Goal: Task Accomplishment & Management: Manage account settings

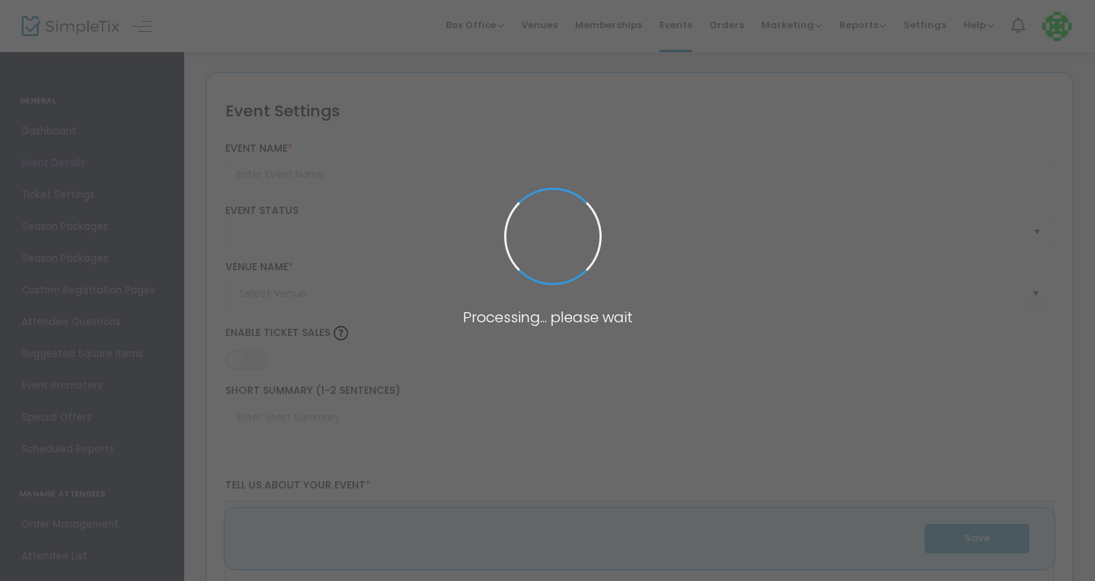
type input "2023 Fall Raptor Training Course"
type textarea "This Course includes five consecutive webinar classes that occur once a week. E…"
type input "Buy Tickets"
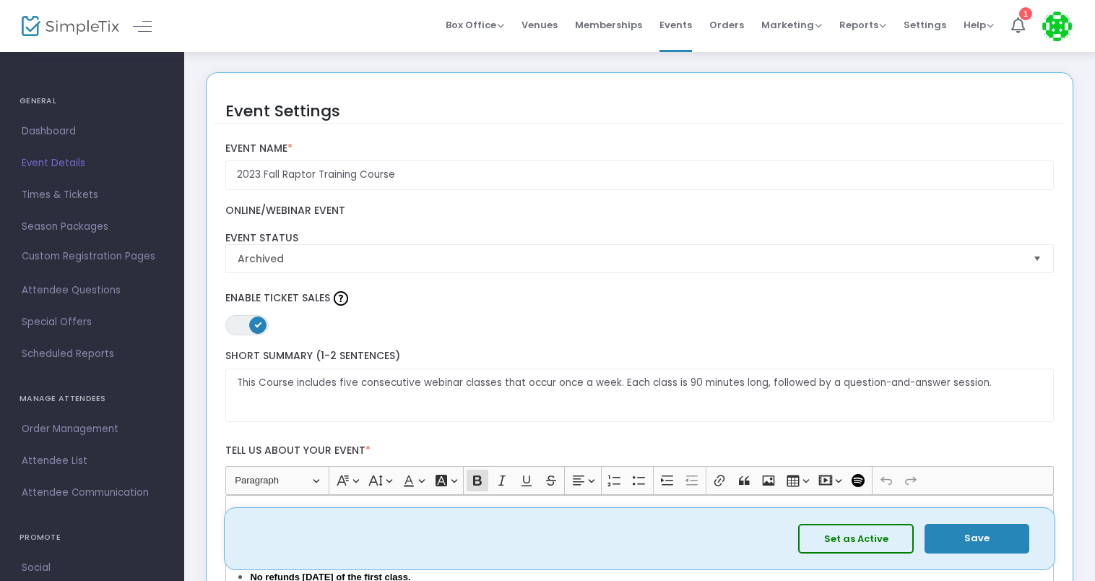
drag, startPoint x: 731, startPoint y: 26, endPoint x: 663, endPoint y: 36, distance: 69.4
click at [731, 26] on span "Orders" at bounding box center [726, 25] width 35 height 37
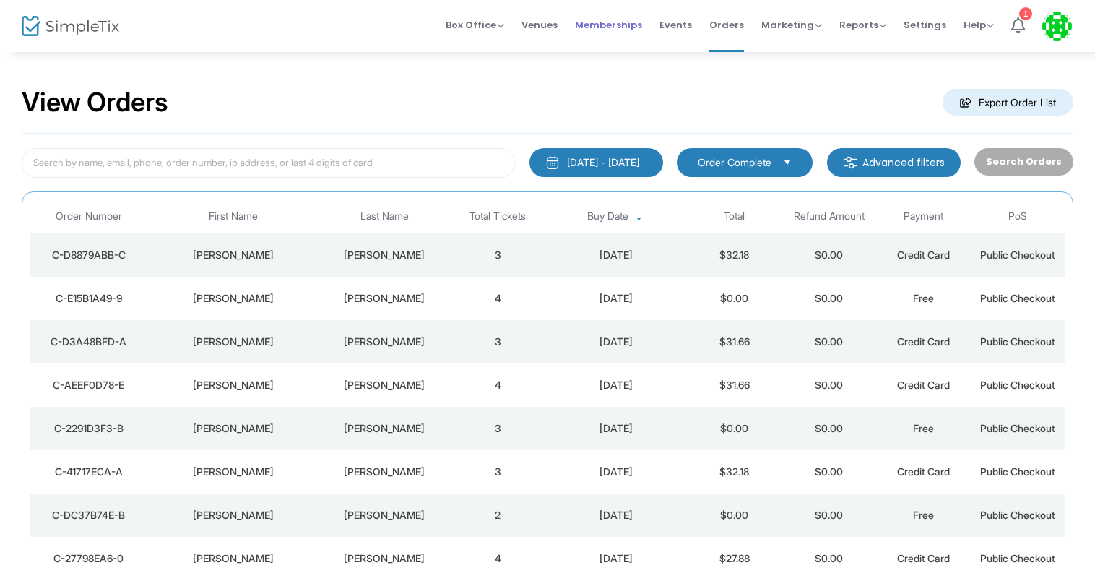
click at [631, 26] on span "Memberships" at bounding box center [608, 25] width 67 height 37
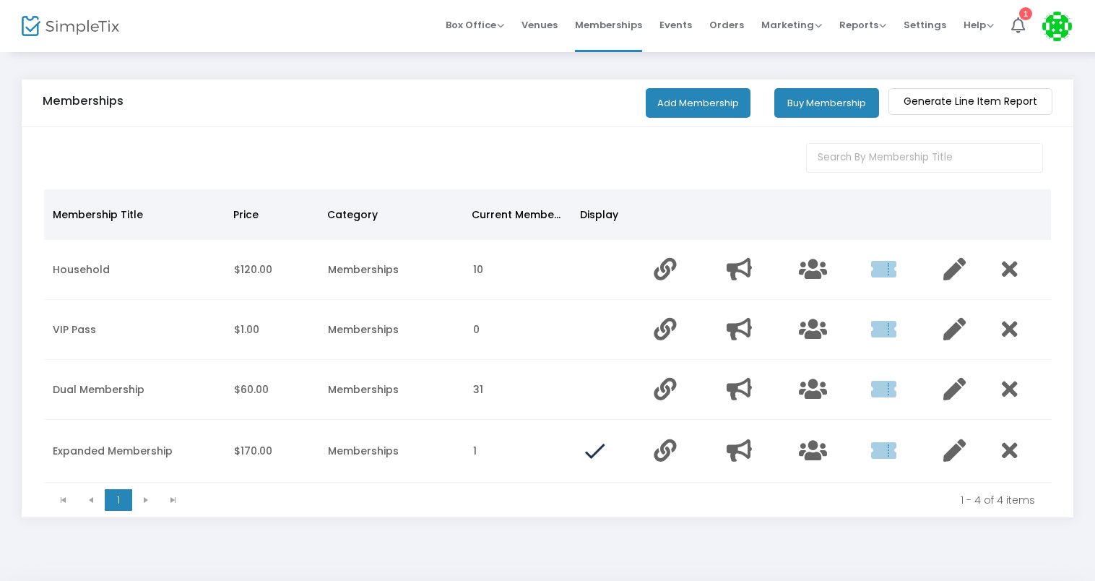
click at [689, 30] on span "Events" at bounding box center [676, 25] width 33 height 37
